Goal: Obtain resource: Obtain resource

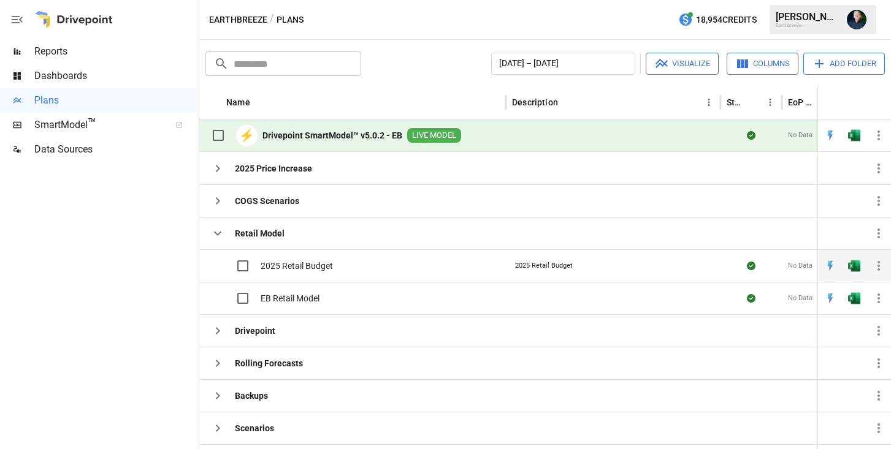
click at [589, 264] on div "2025 Retail Budget" at bounding box center [613, 265] width 215 height 32
click at [571, 273] on div "2025 Retail Budget" at bounding box center [544, 266] width 64 height 16
click at [615, 265] on div "2025 Retail Budget" at bounding box center [613, 265] width 215 height 32
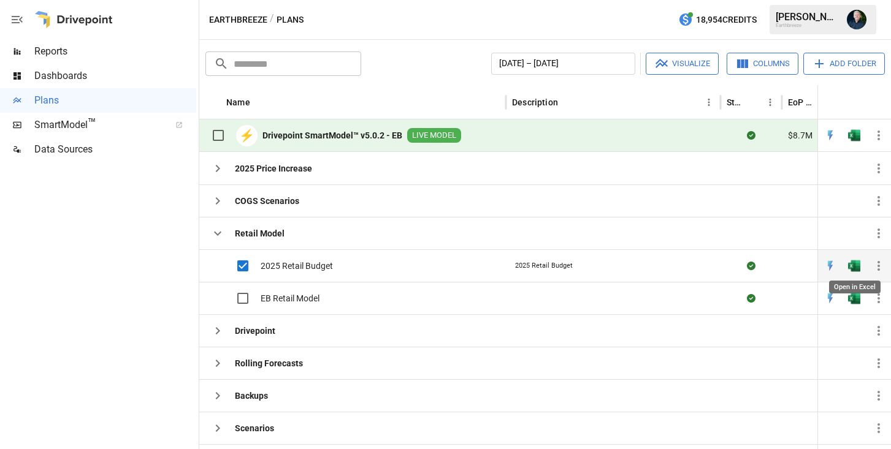
click at [658, 265] on img "Open in Excel" at bounding box center [854, 266] width 12 height 12
click at [658, 272] on img "Open in Excel" at bounding box center [854, 266] width 12 height 12
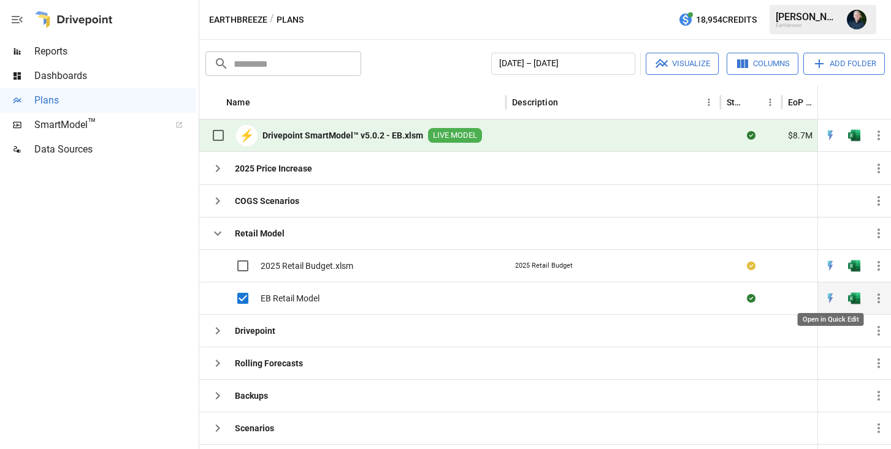
click at [658, 272] on img "Open in Quick Edit" at bounding box center [830, 266] width 12 height 12
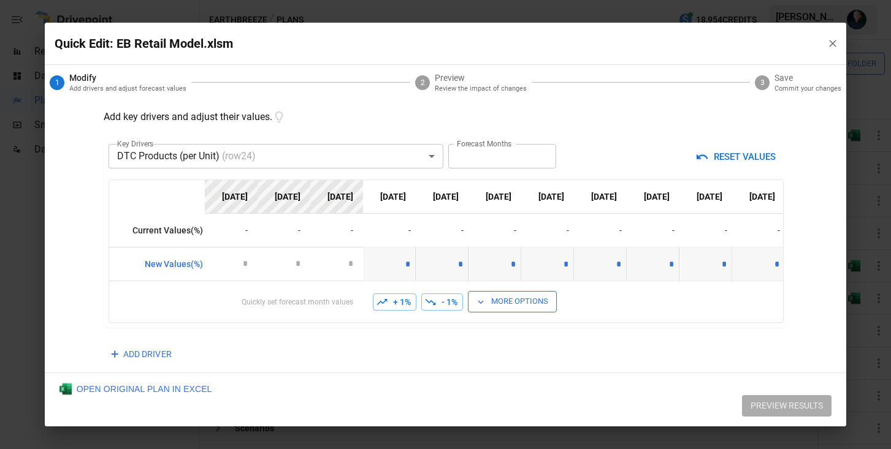
click at [432, 0] on body "Reports Dashboards Plans SmartModel ™ Data Sources Earthbreeze / Plans 18,954 C…" at bounding box center [445, 0] width 891 height 0
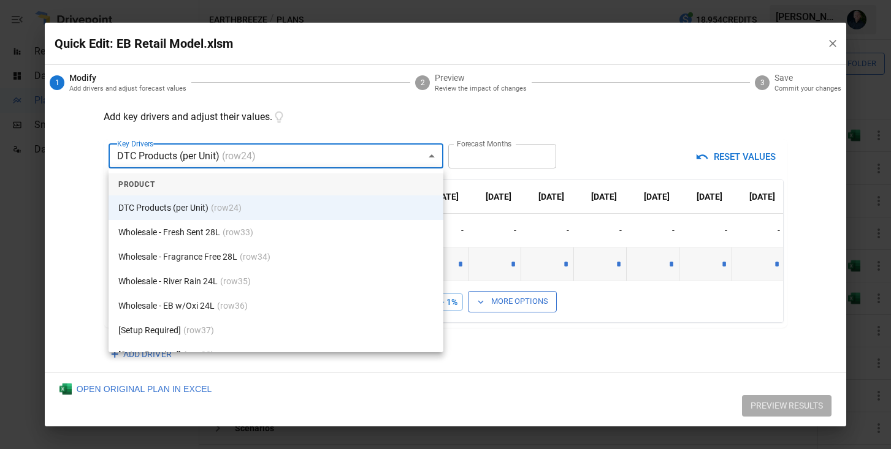
click at [432, 154] on div at bounding box center [445, 224] width 891 height 449
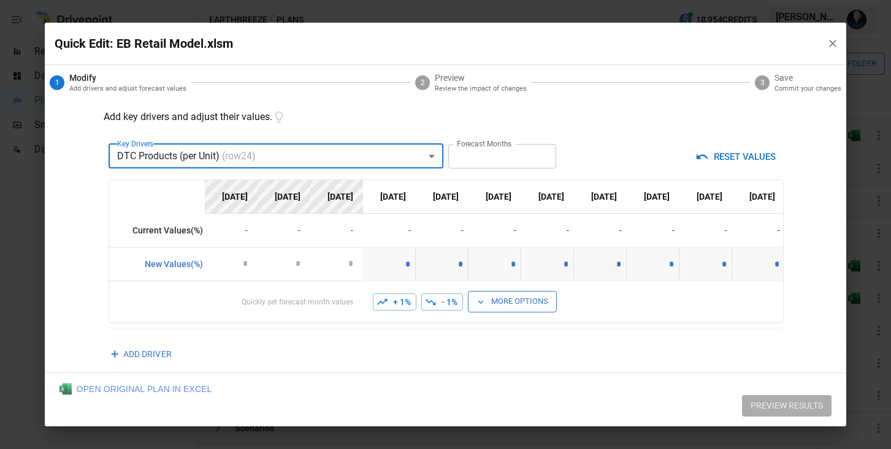
click at [102, 386] on div "OPEN ORIGINAL PLAN IN EXCEL" at bounding box center [135, 389] width 153 height 12
